Goal: Check status: Check status

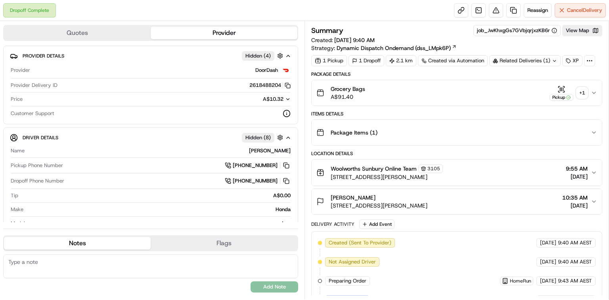
click at [562, 84] on button "Grocery Bags A$91.40 Pickup + 1" at bounding box center [457, 92] width 290 height 25
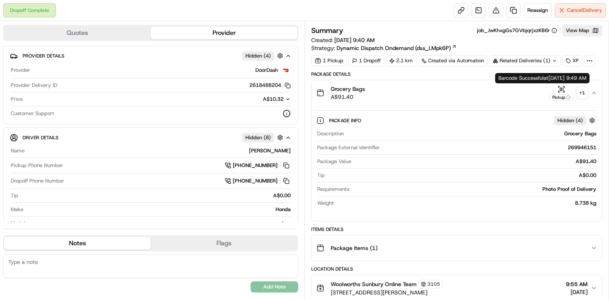
click at [560, 88] on icon "button" at bounding box center [562, 89] width 8 height 8
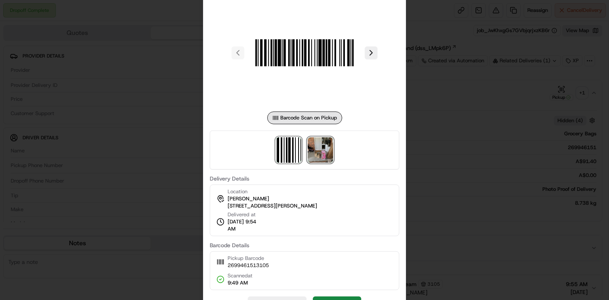
click at [316, 146] on img at bounding box center [320, 149] width 25 height 25
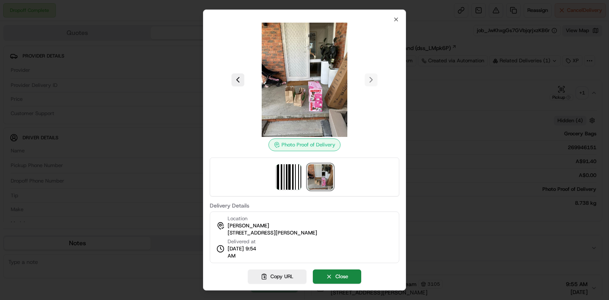
click at [319, 176] on img at bounding box center [320, 176] width 25 height 25
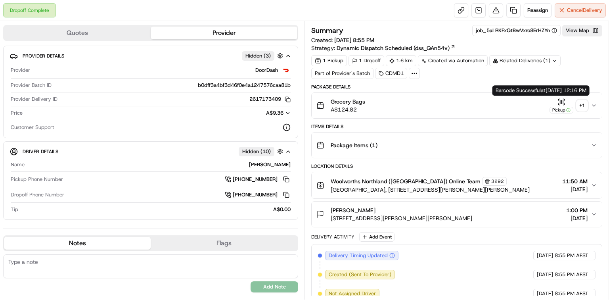
click at [562, 104] on icon "button" at bounding box center [562, 102] width 8 height 8
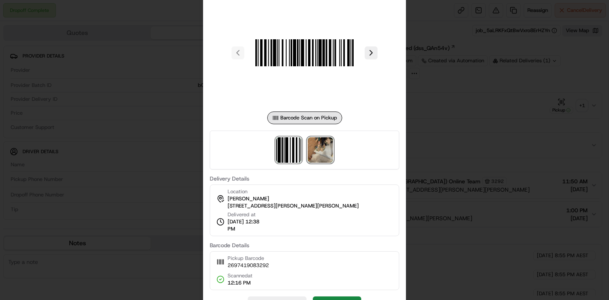
click at [326, 150] on img at bounding box center [320, 149] width 25 height 25
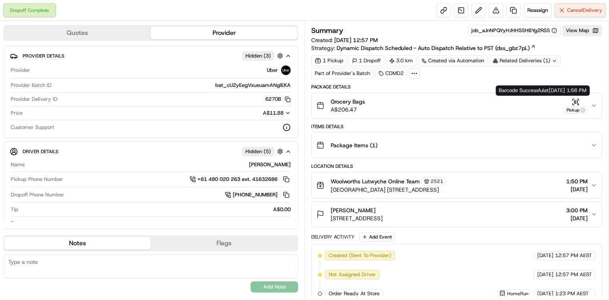
click at [573, 99] on icon "button" at bounding box center [573, 99] width 1 height 1
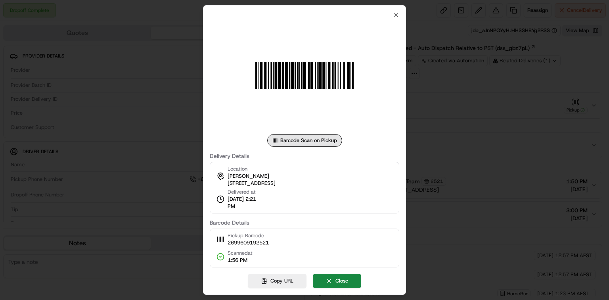
click at [479, 138] on div at bounding box center [304, 150] width 609 height 300
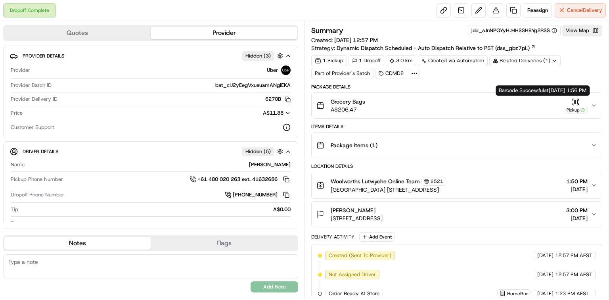
click at [569, 103] on div "Pickup" at bounding box center [576, 105] width 24 height 15
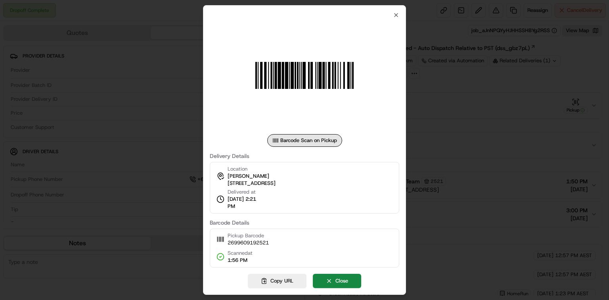
click at [508, 111] on div at bounding box center [304, 150] width 609 height 300
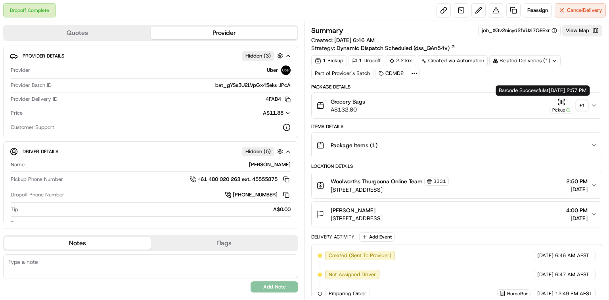
click at [561, 98] on icon "button" at bounding box center [562, 102] width 8 height 8
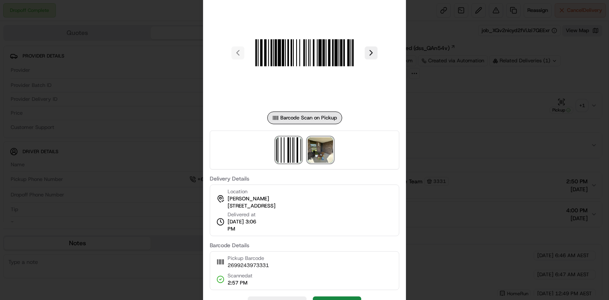
click at [330, 144] on img at bounding box center [320, 149] width 25 height 25
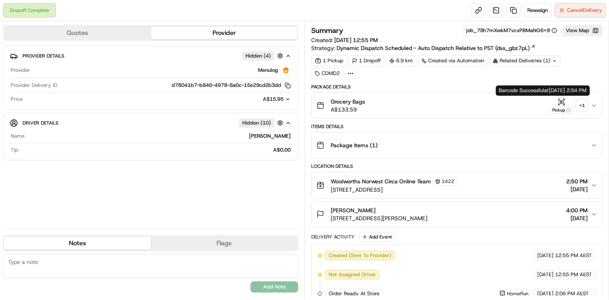
click at [559, 102] on icon "button" at bounding box center [562, 102] width 8 height 8
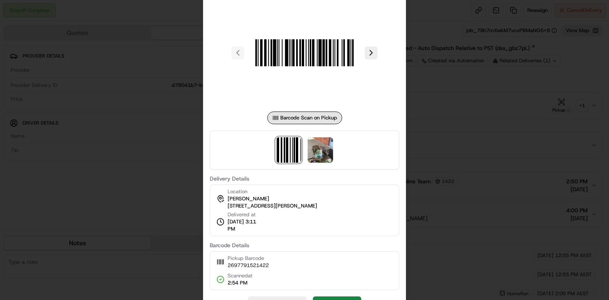
click at [337, 148] on div at bounding box center [305, 150] width 190 height 39
click at [326, 154] on img at bounding box center [320, 149] width 25 height 25
